Goal: Information Seeking & Learning: Learn about a topic

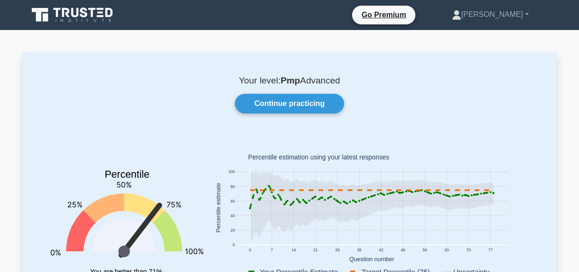
scroll to position [37, 0]
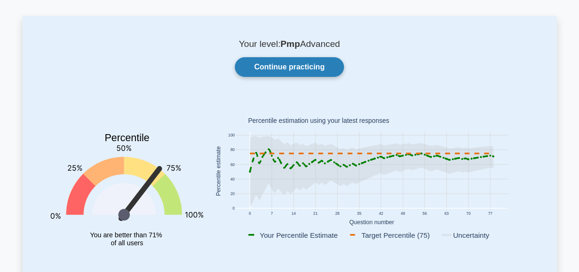
click at [289, 67] on link "Continue practicing" at bounding box center [289, 67] width 109 height 20
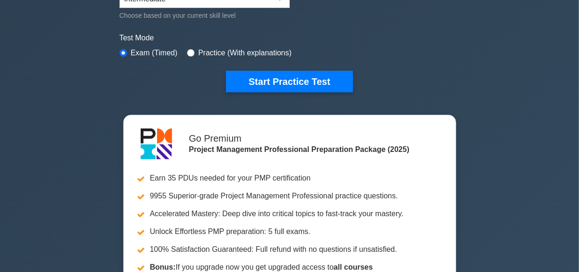
scroll to position [262, 0]
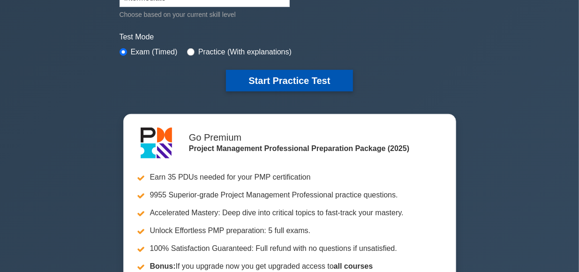
click at [286, 82] on button "Start Practice Test" at bounding box center [289, 81] width 126 height 22
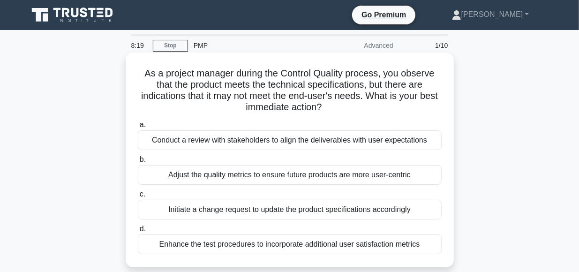
click at [343, 244] on div "Enhance the test procedures to incorporate additional user satisfaction metrics" at bounding box center [290, 244] width 304 height 20
click at [138, 232] on input "d. Enhance the test procedures to incorporate additional user satisfaction metr…" at bounding box center [138, 229] width 0 height 6
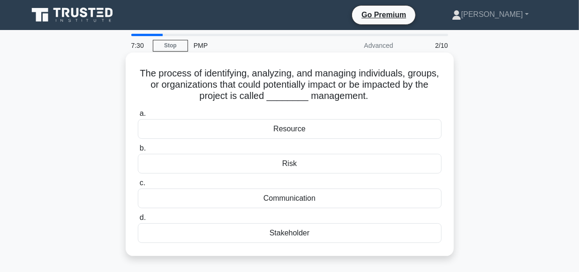
click at [287, 233] on div "Stakeholder" at bounding box center [290, 233] width 304 height 20
click at [138, 221] on input "d. Stakeholder" at bounding box center [138, 218] width 0 height 6
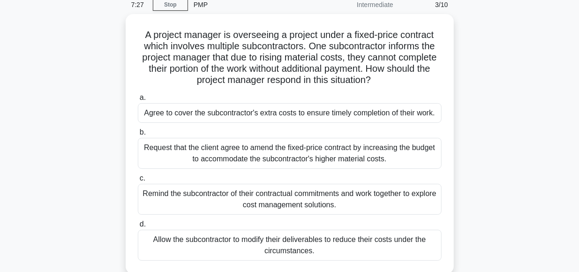
scroll to position [40, 0]
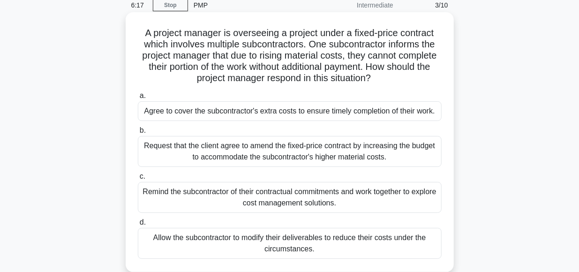
click at [312, 197] on div "Remind the subcontractor of their contractual commitments and work together to …" at bounding box center [290, 197] width 304 height 31
click at [138, 179] on input "c. Remind the subcontractor of their contractual commitments and work together …" at bounding box center [138, 176] width 0 height 6
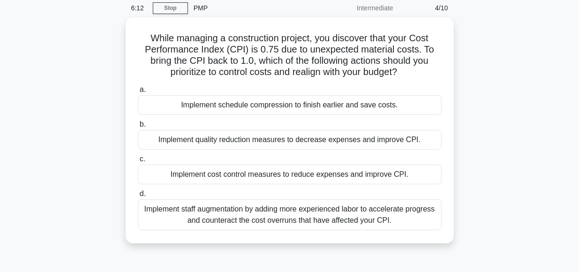
scroll to position [37, 0]
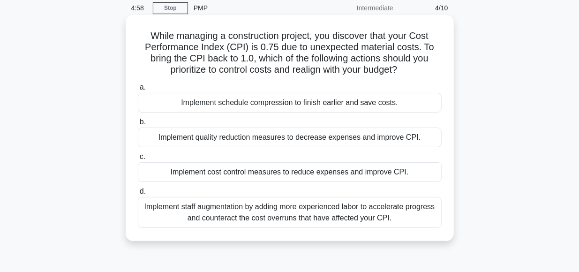
click at [357, 201] on div "Implement staff augmentation by adding more experienced labor to accelerate pro…" at bounding box center [290, 212] width 304 height 31
click at [138, 194] on input "d. Implement staff augmentation by adding more experienced labor to accelerate …" at bounding box center [138, 191] width 0 height 6
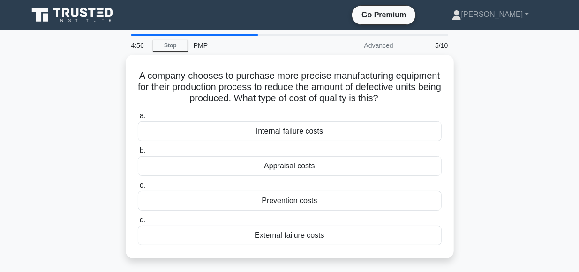
scroll to position [0, 0]
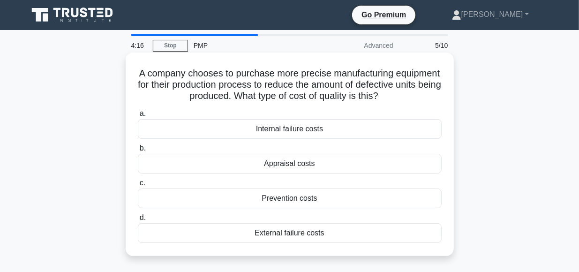
click at [293, 196] on div "Prevention costs" at bounding box center [290, 198] width 304 height 20
click at [138, 186] on input "c. Prevention costs" at bounding box center [138, 183] width 0 height 6
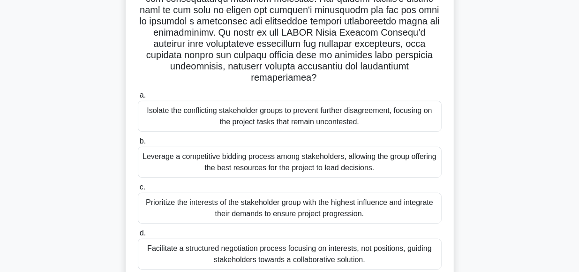
scroll to position [234, 0]
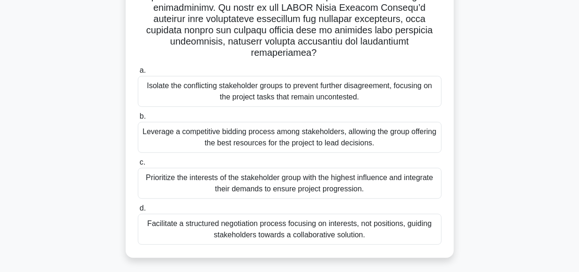
click at [242, 214] on div "Facilitate a structured negotiation process focusing on interests, not position…" at bounding box center [290, 229] width 304 height 31
click at [138, 211] on input "d. Facilitate a structured negotiation process focusing on interests, not posit…" at bounding box center [138, 208] width 0 height 6
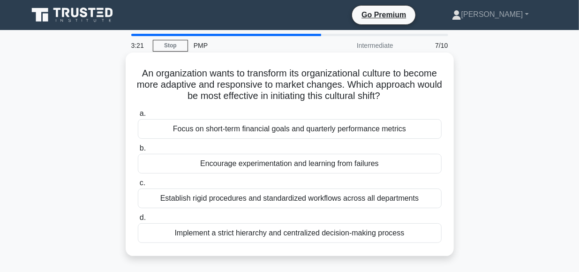
scroll to position [0, 0]
click at [288, 201] on div "Establish rigid procedures and standardized workflows across all departments" at bounding box center [290, 198] width 304 height 20
click at [138, 186] on input "c. Establish rigid procedures and standardized workflows across all departments" at bounding box center [138, 183] width 0 height 6
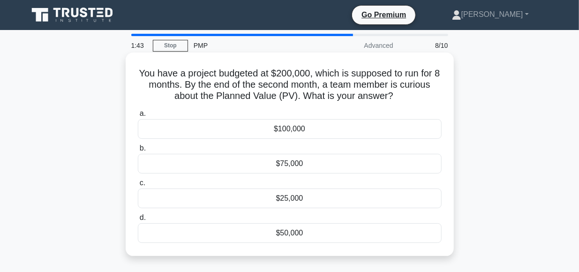
click at [293, 236] on div "$50,000" at bounding box center [290, 233] width 304 height 20
click at [138, 221] on input "d. $50,000" at bounding box center [138, 218] width 0 height 6
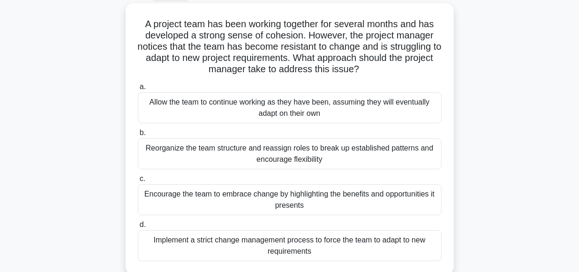
scroll to position [53, 0]
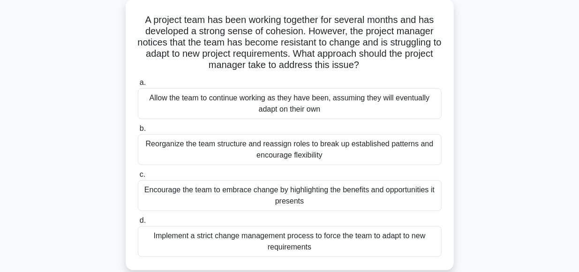
click at [320, 190] on div "Encourage the team to embrace change by highlighting the benefits and opportuni…" at bounding box center [290, 195] width 304 height 31
click at [138, 178] on input "c. Encourage the team to embrace change by highlighting the benefits and opport…" at bounding box center [138, 174] width 0 height 6
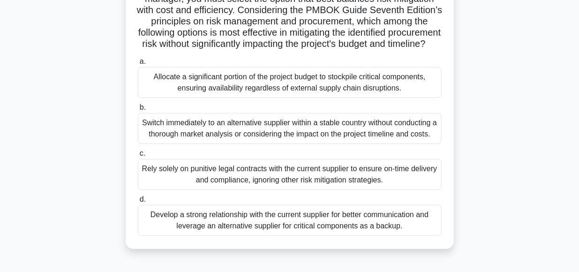
scroll to position [179, 0]
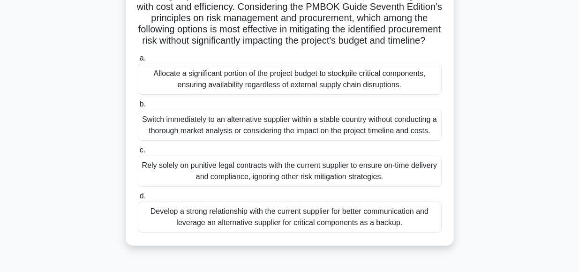
click at [264, 228] on div "Develop a strong relationship with the current supplier for better communicatio…" at bounding box center [290, 216] width 304 height 31
click at [138, 199] on input "d. Develop a strong relationship with the current supplier for better communica…" at bounding box center [138, 196] width 0 height 6
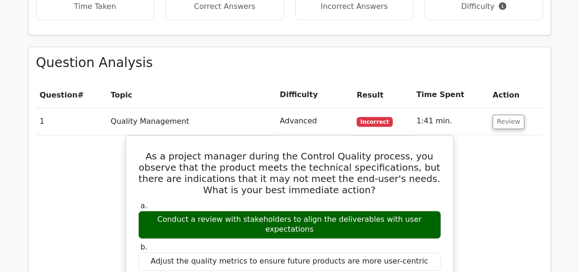
scroll to position [754, 0]
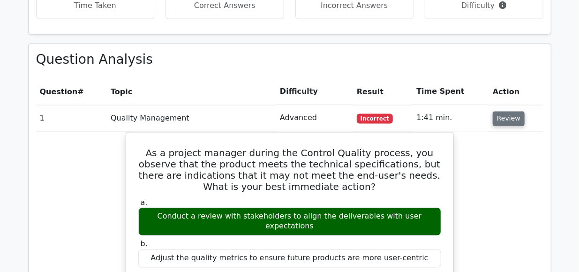
click at [504, 111] on button "Review" at bounding box center [508, 118] width 32 height 15
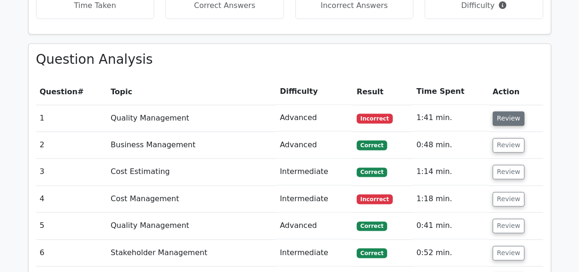
click at [503, 111] on button "Review" at bounding box center [508, 118] width 32 height 15
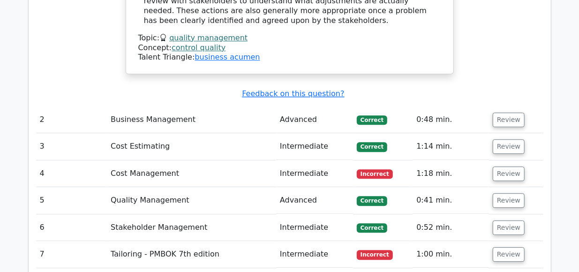
scroll to position [1223, 0]
click at [500, 112] on button "Review" at bounding box center [508, 119] width 32 height 15
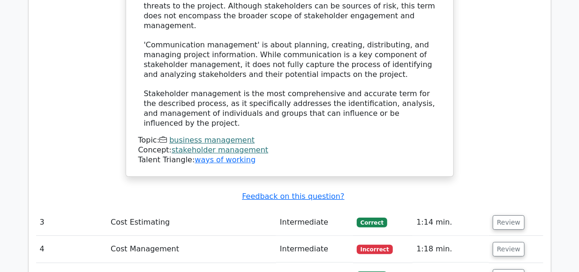
scroll to position [1735, 0]
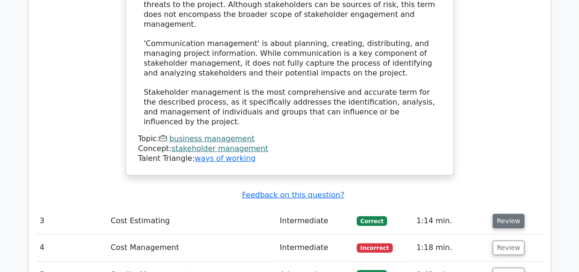
click at [499, 214] on button "Review" at bounding box center [508, 221] width 32 height 15
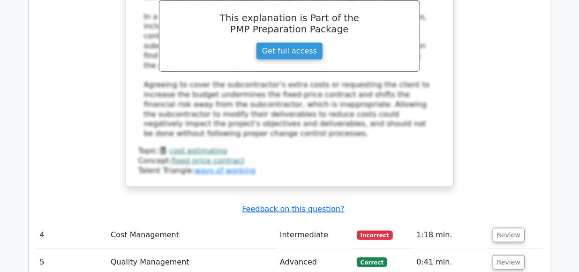
scroll to position [2273, 0]
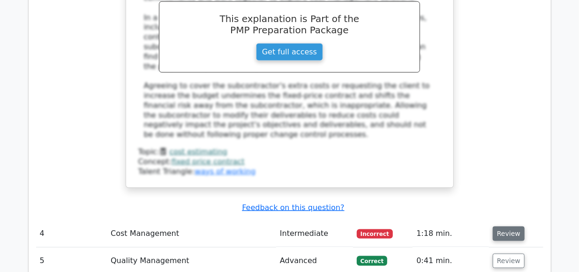
click at [509, 226] on button "Review" at bounding box center [508, 233] width 32 height 15
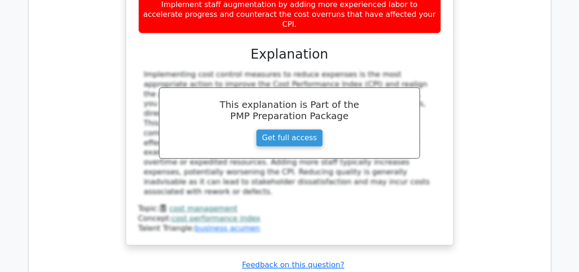
scroll to position [2716, 0]
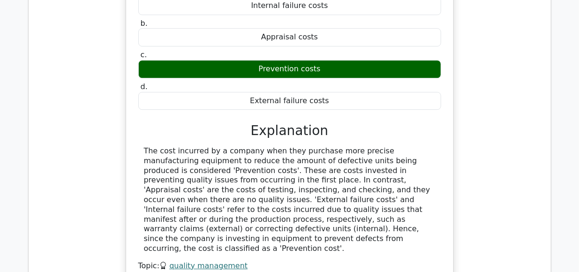
scroll to position [3107, 0]
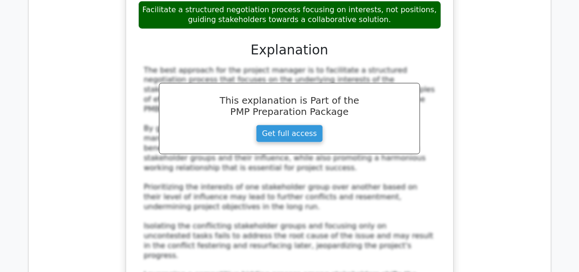
scroll to position [3861, 0]
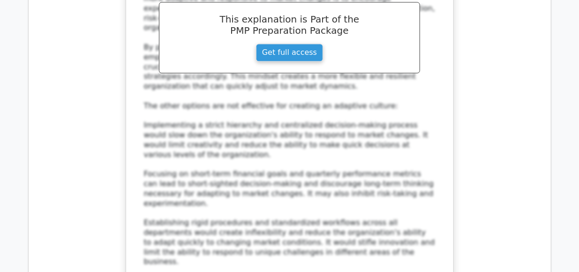
scroll to position [4518, 0]
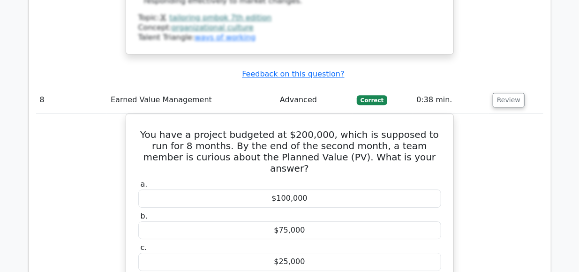
scroll to position [4820, 0]
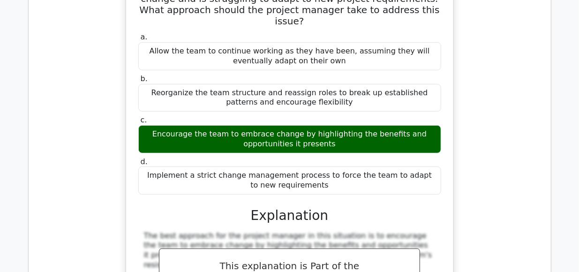
scroll to position [5391, 0]
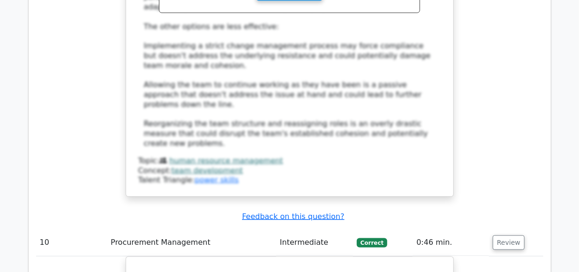
scroll to position [5695, 0]
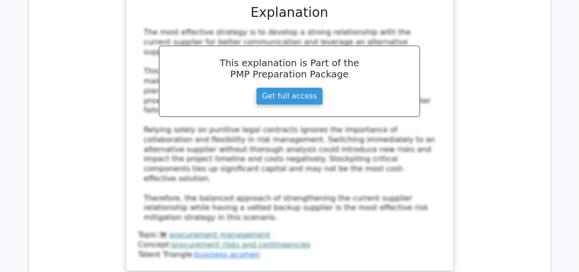
scroll to position [6373, 0]
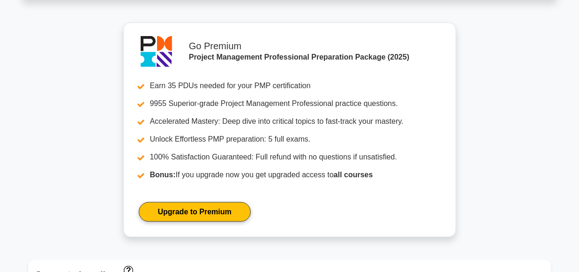
scroll to position [335, 0]
